Goal: Information Seeking & Learning: Learn about a topic

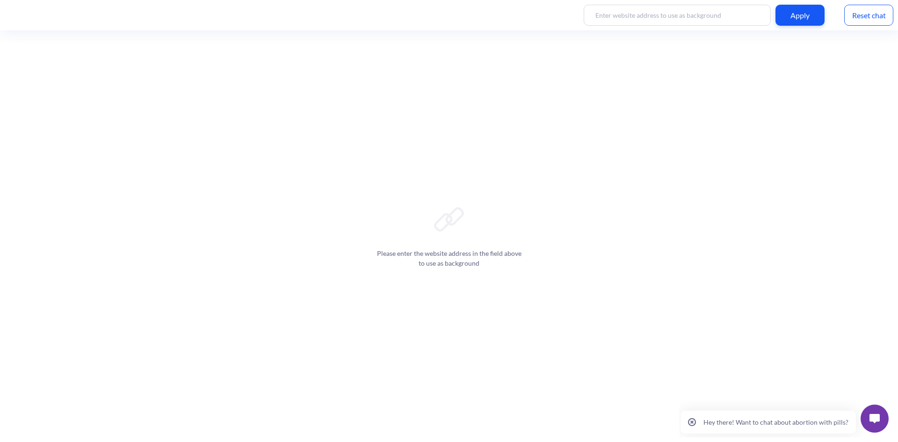
click at [779, 423] on p "Hey there! Want to chat about abortion with pills?" at bounding box center [776, 422] width 145 height 8
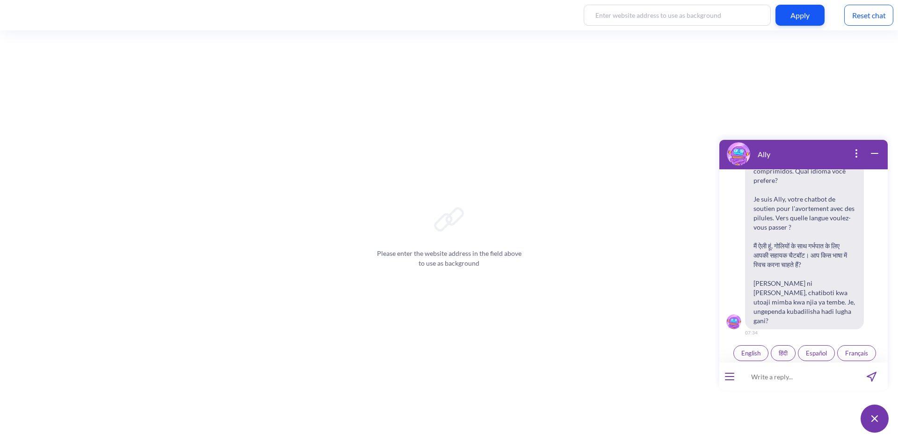
scroll to position [145, 0]
click at [746, 347] on span "English" at bounding box center [751, 350] width 19 height 7
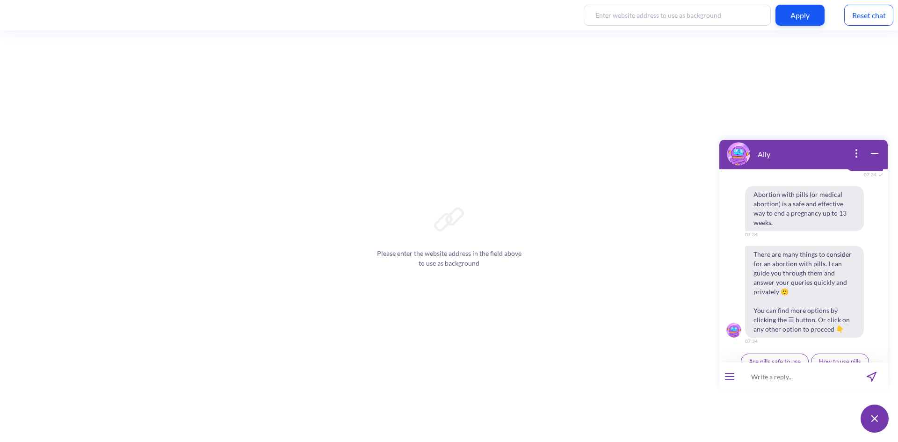
scroll to position [335, 0]
click at [864, 371] on button "Schedule reminders" at bounding box center [840, 379] width 68 height 16
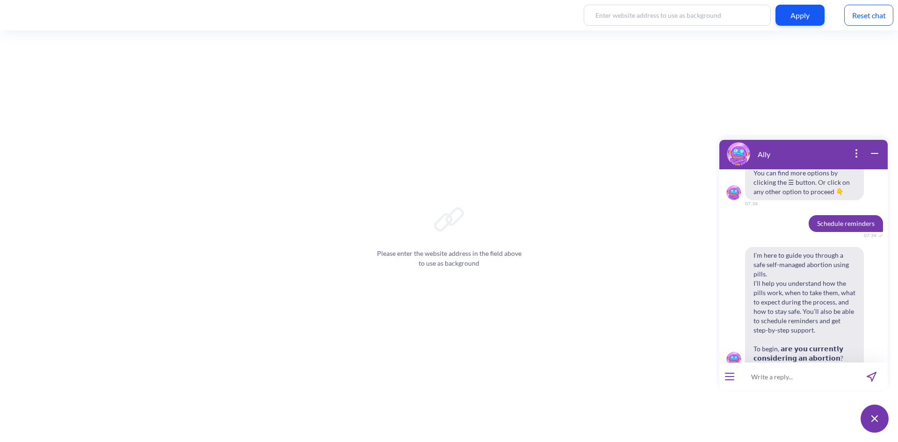
scroll to position [473, 0]
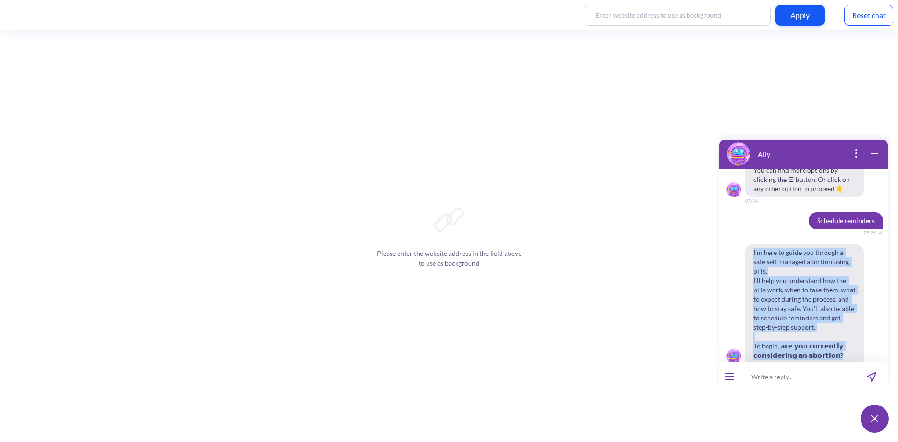
drag, startPoint x: 752, startPoint y: 223, endPoint x: 848, endPoint y: 320, distance: 136.6
click at [848, 320] on span "I’m here to guide you through a safe self-managed abortion using pills. I’ll he…" at bounding box center [804, 304] width 119 height 120
copy span "I’m here to guide you through a safe self-managed abortion using pills. I’ll he…"
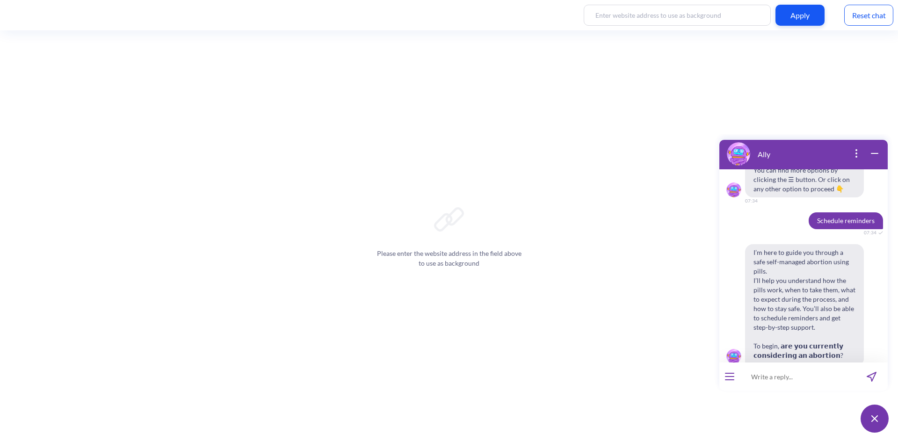
click at [782, 289] on span "I’m here to guide you through a safe self-managed abortion using pills. I’ll he…" at bounding box center [804, 304] width 119 height 120
click at [752, 244] on span "I’m here to guide you through a safe self-managed abortion using pills. I’ll he…" at bounding box center [804, 304] width 119 height 120
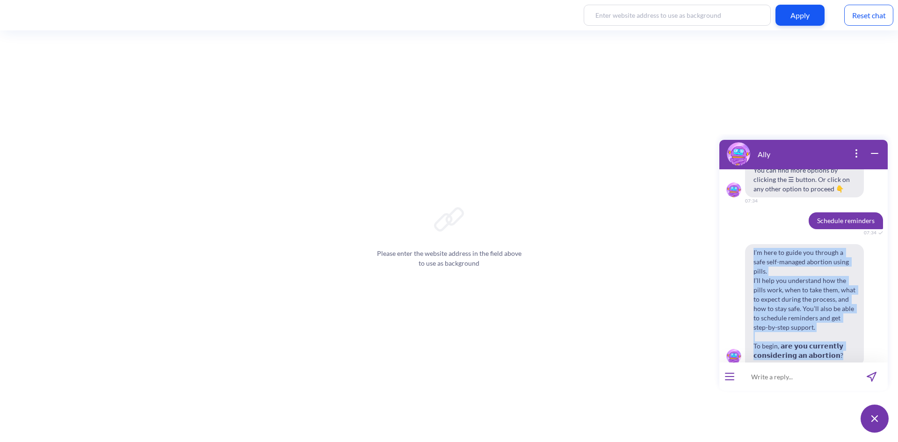
drag, startPoint x: 754, startPoint y: 225, endPoint x: 837, endPoint y: 322, distance: 128.1
click at [837, 322] on span "I’m here to guide you through a safe self-managed abortion using pills. I’ll he…" at bounding box center [804, 304] width 119 height 120
copy span "I’m here to guide you through a safe self-managed abortion using pills. I’ll he…"
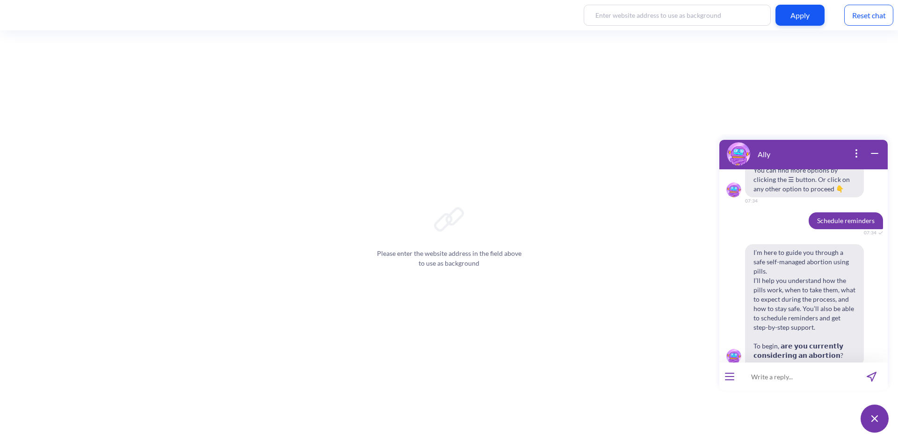
click at [771, 265] on span "I’m here to guide you through a safe self-managed abortion using pills. I’ll he…" at bounding box center [804, 304] width 119 height 120
click at [0, 215] on div "Please enter the website address in the field above to use as background" at bounding box center [449, 236] width 898 height 412
click at [791, 384] on span "Yes" at bounding box center [791, 387] width 9 height 7
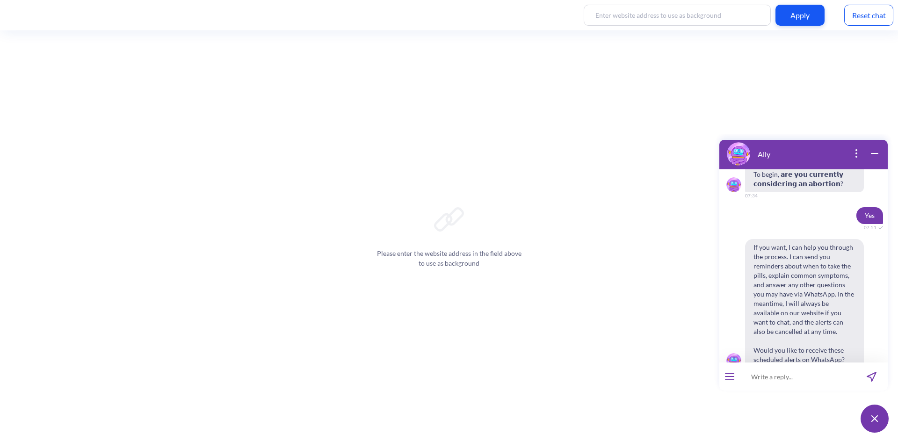
scroll to position [649, 0]
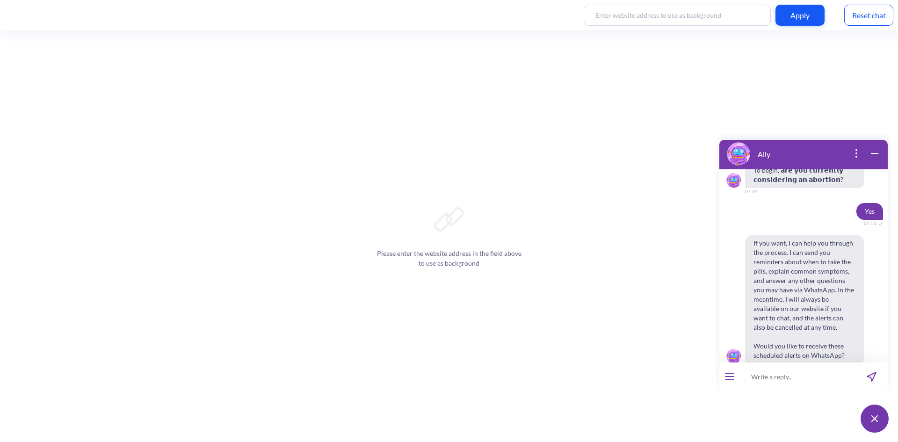
click at [787, 384] on span "Yes" at bounding box center [791, 387] width 9 height 7
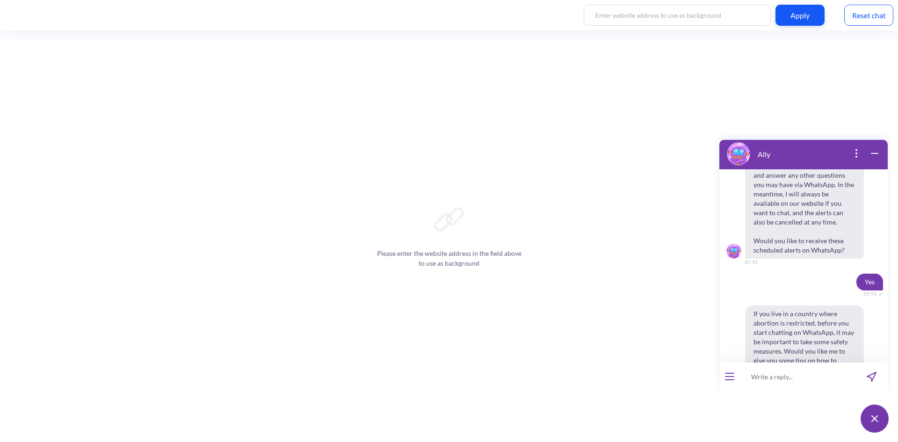
scroll to position [769, 0]
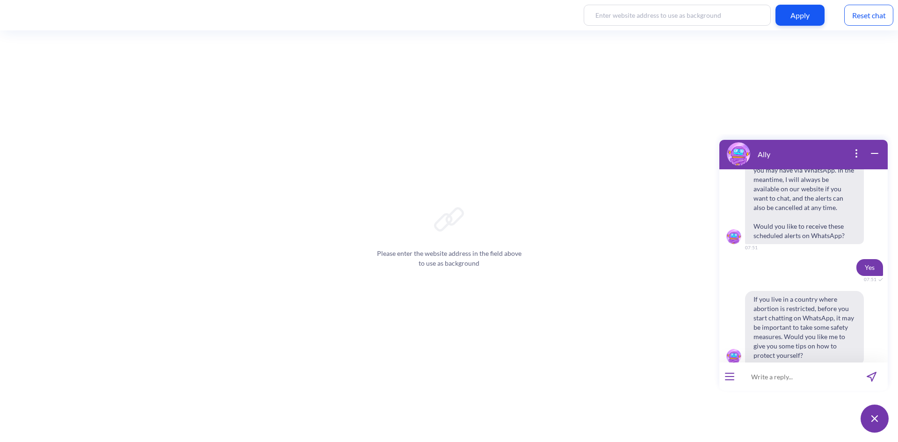
click at [788, 384] on span "Yes" at bounding box center [791, 387] width 9 height 7
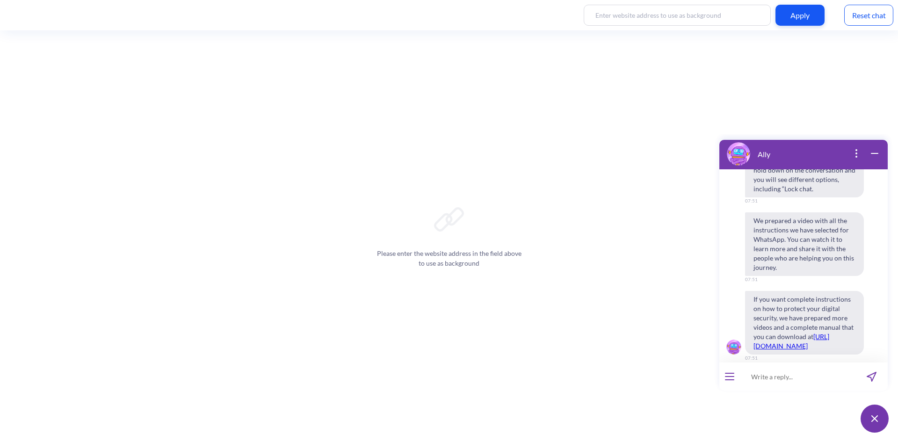
scroll to position [1153, 0]
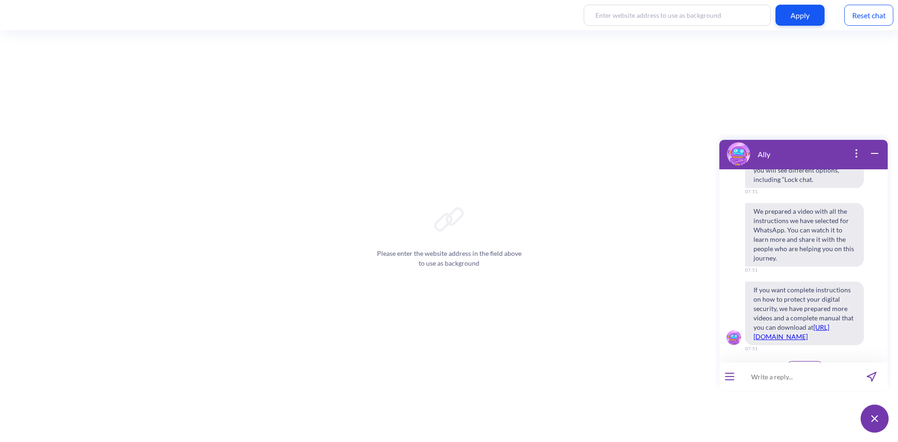
click at [812, 365] on span "Continue" at bounding box center [805, 368] width 24 height 7
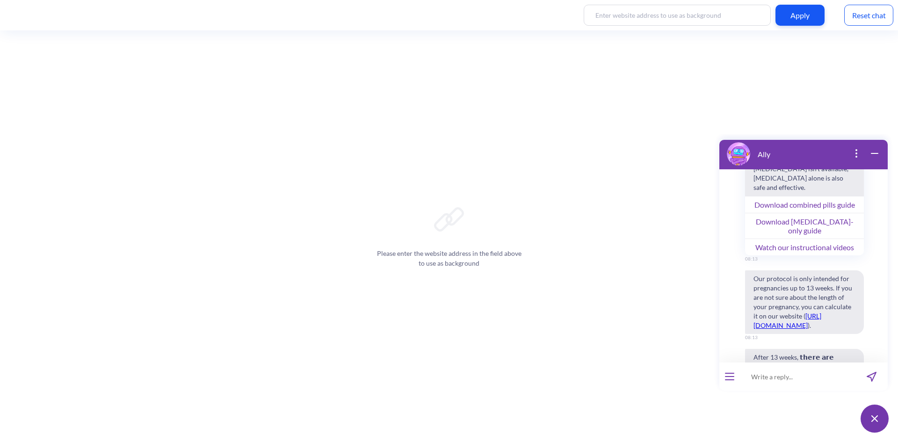
scroll to position [1501, 0]
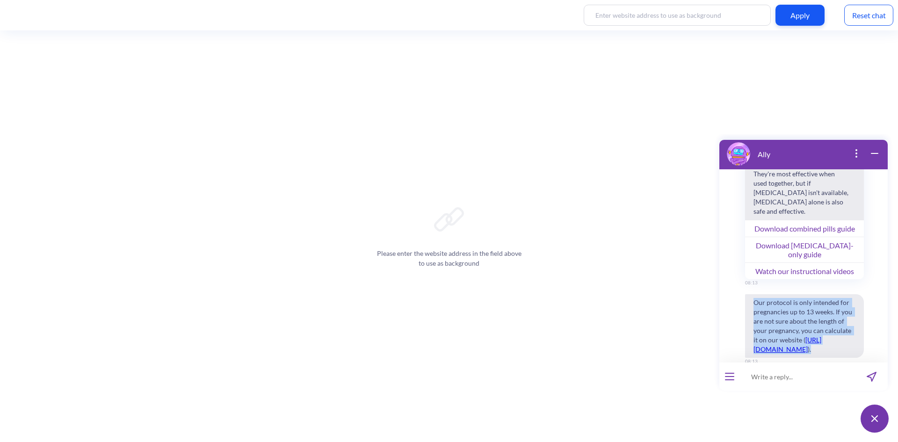
drag, startPoint x: 752, startPoint y: 255, endPoint x: 843, endPoint y: 320, distance: 111.3
click at [843, 320] on span "Our protocol is only intended for pregnancies up to 13 weeks. If you are not su…" at bounding box center [804, 326] width 119 height 64
copy span "Our protocol is only intended for pregnancies up to 13 weeks. If you are not su…"
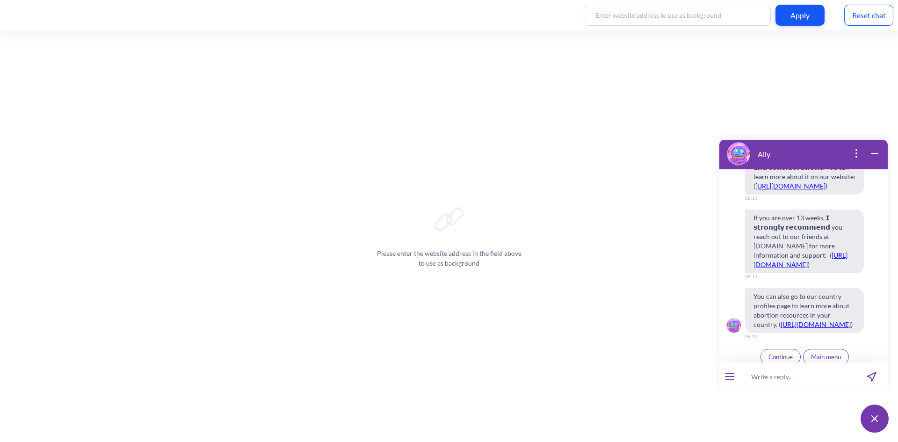
scroll to position [1828, 0]
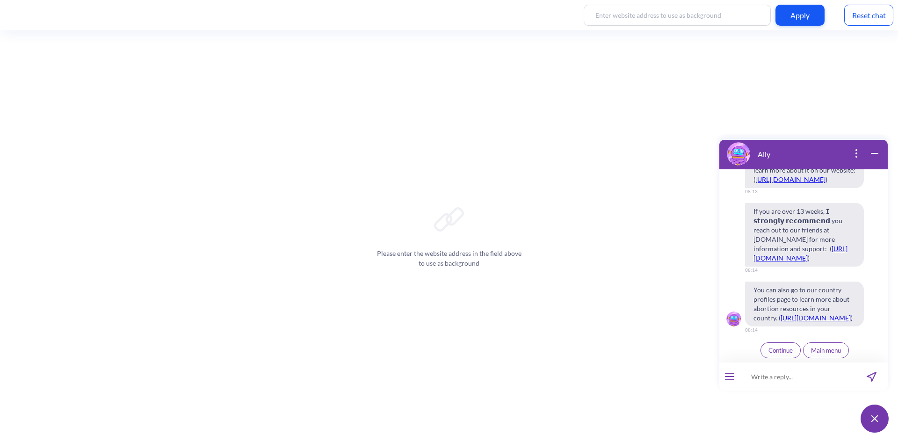
click at [283, 389] on div "Please enter the website address in the field above to use as background" at bounding box center [449, 236] width 898 height 412
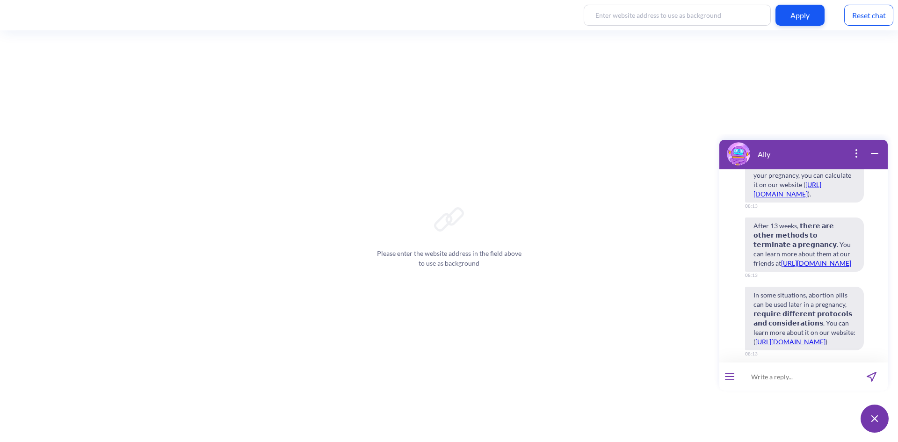
scroll to position [1656, 0]
click at [10, 39] on div "Please enter the website address in the field above to use as background" at bounding box center [449, 236] width 898 height 412
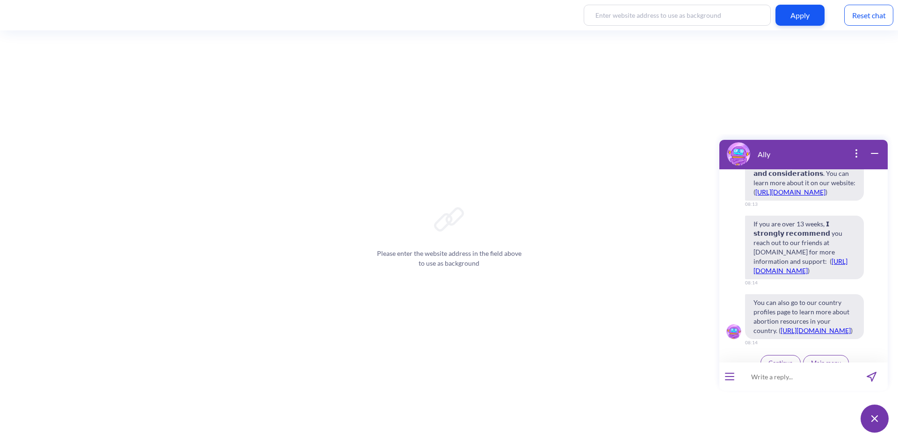
scroll to position [1828, 0]
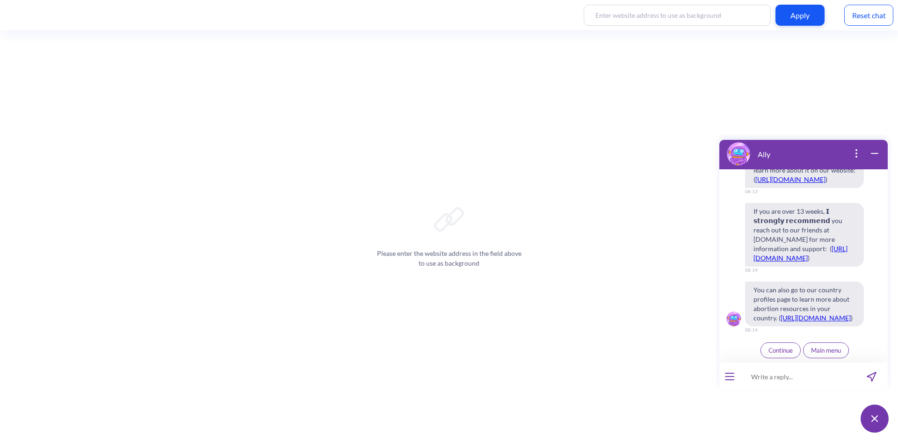
click at [786, 347] on span "Continue" at bounding box center [781, 350] width 24 height 7
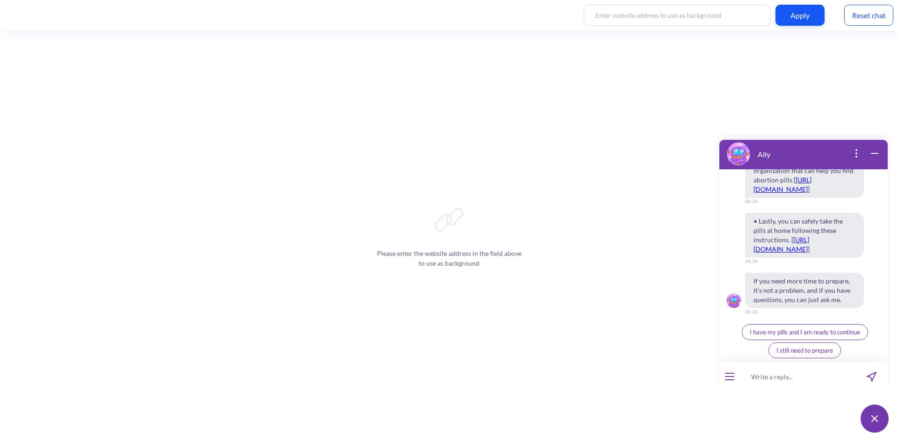
scroll to position [2225, 0]
click at [622, 83] on div "Please enter the website address in the field above to use as background" at bounding box center [449, 236] width 898 height 412
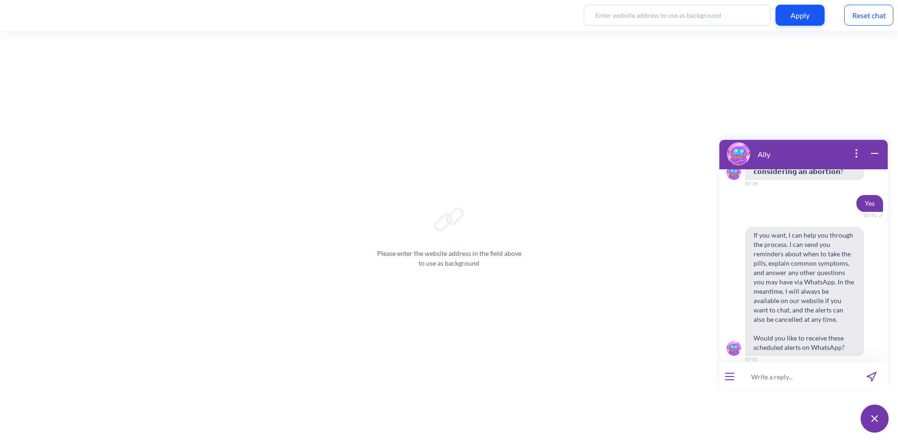
scroll to position [656, 0]
